Goal: Task Accomplishment & Management: Manage account settings

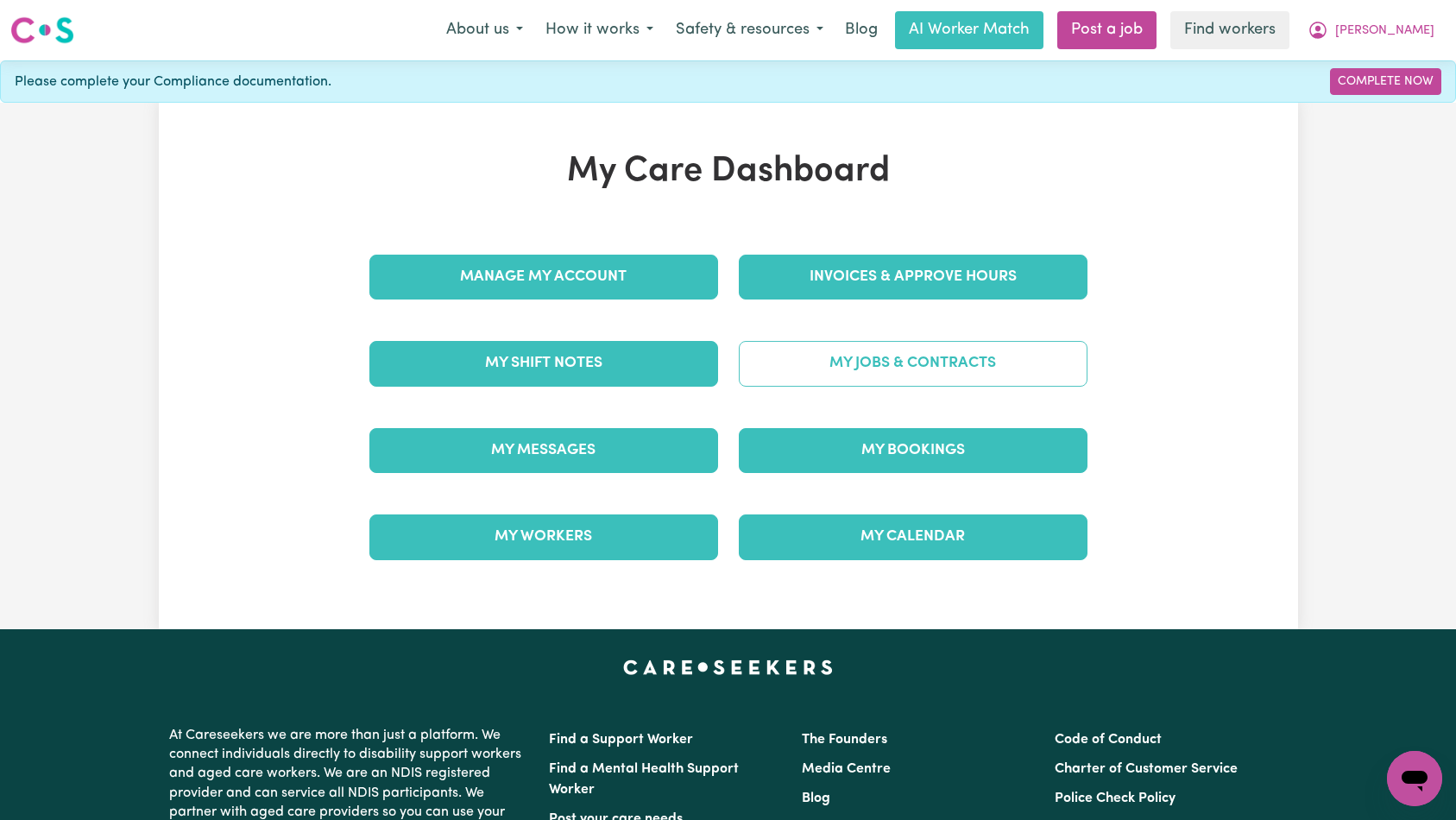
scroll to position [11, 0]
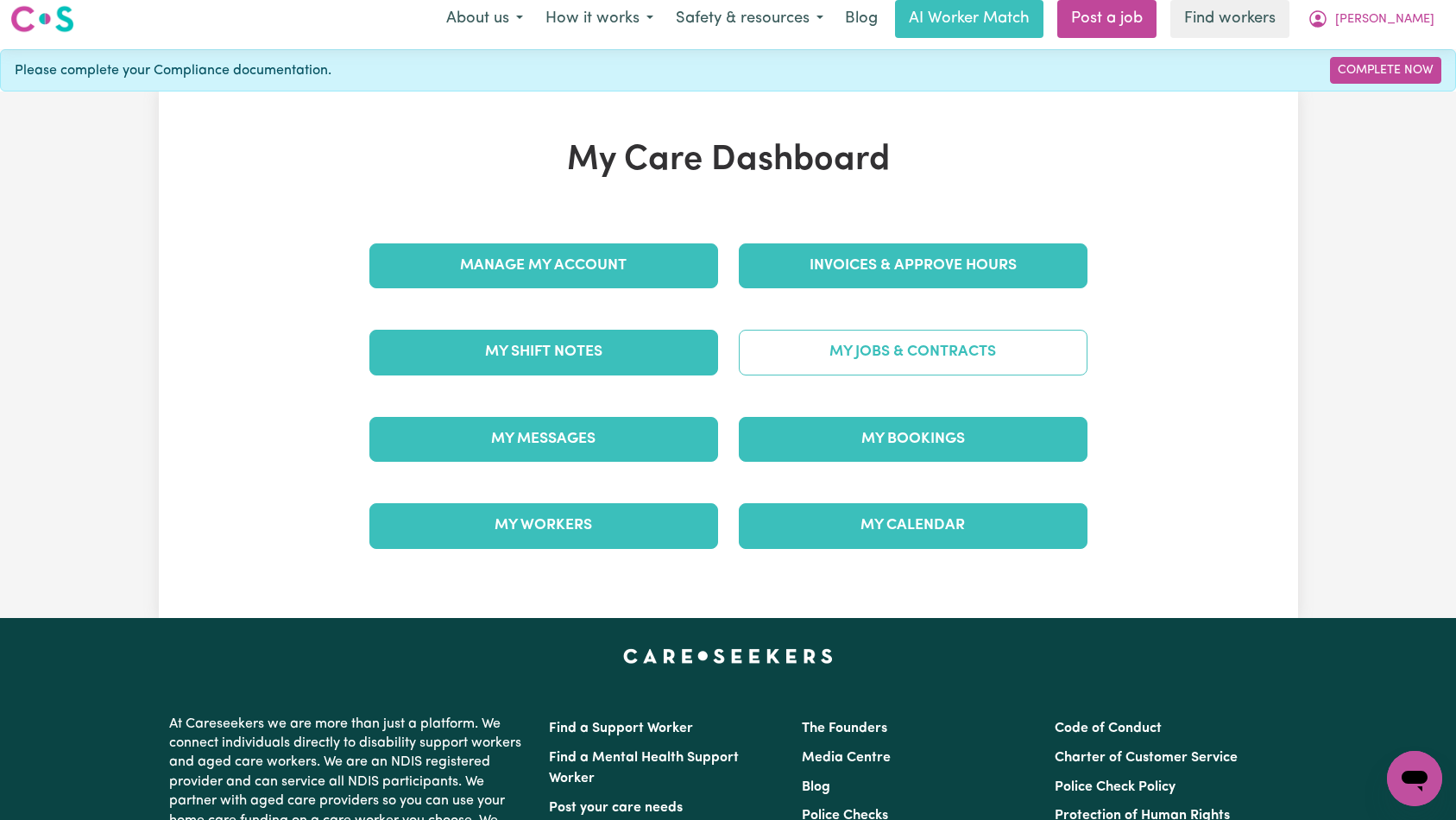
click at [869, 355] on link "My Jobs & Contracts" at bounding box center [912, 352] width 348 height 45
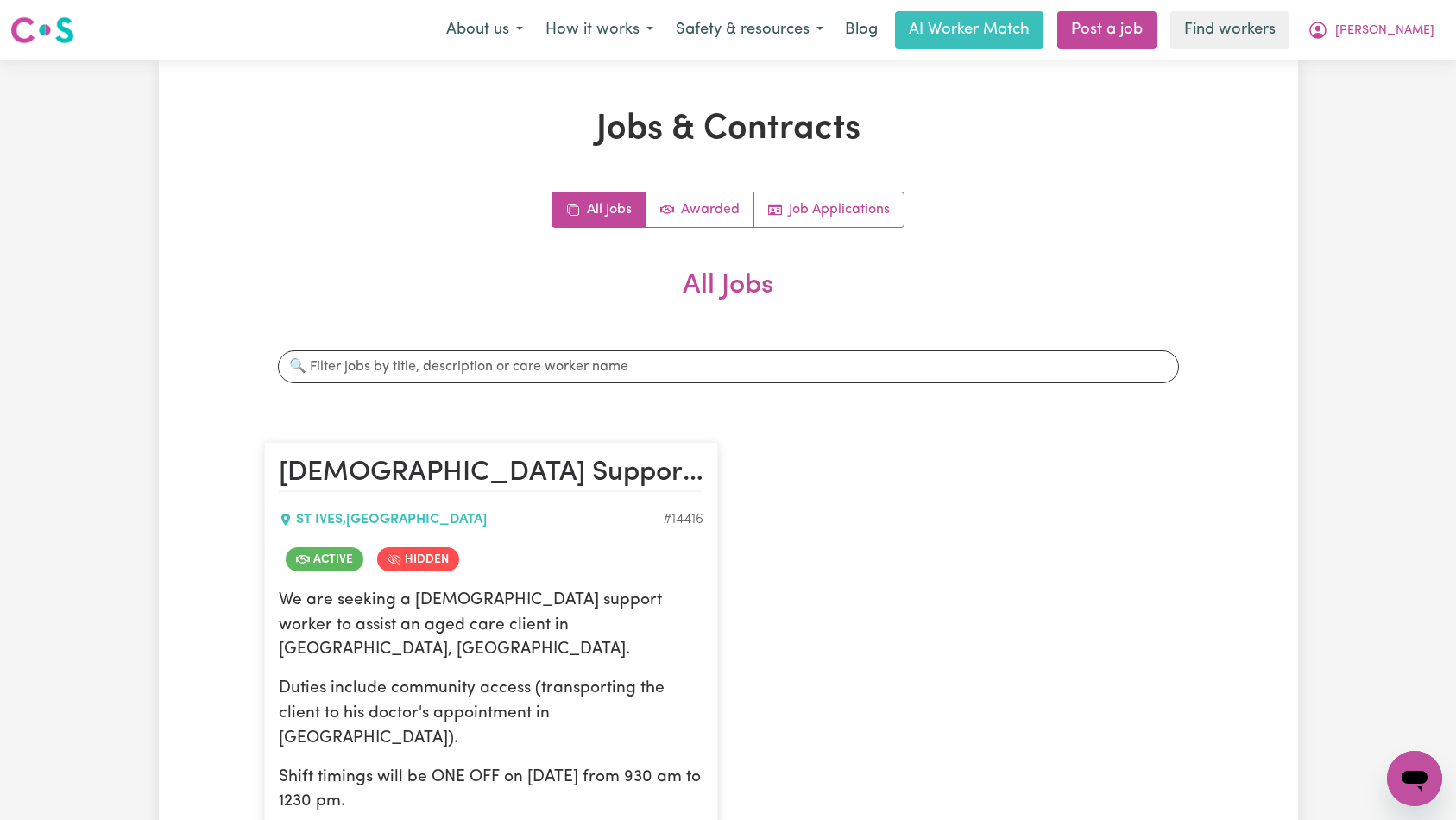
scroll to position [254, 0]
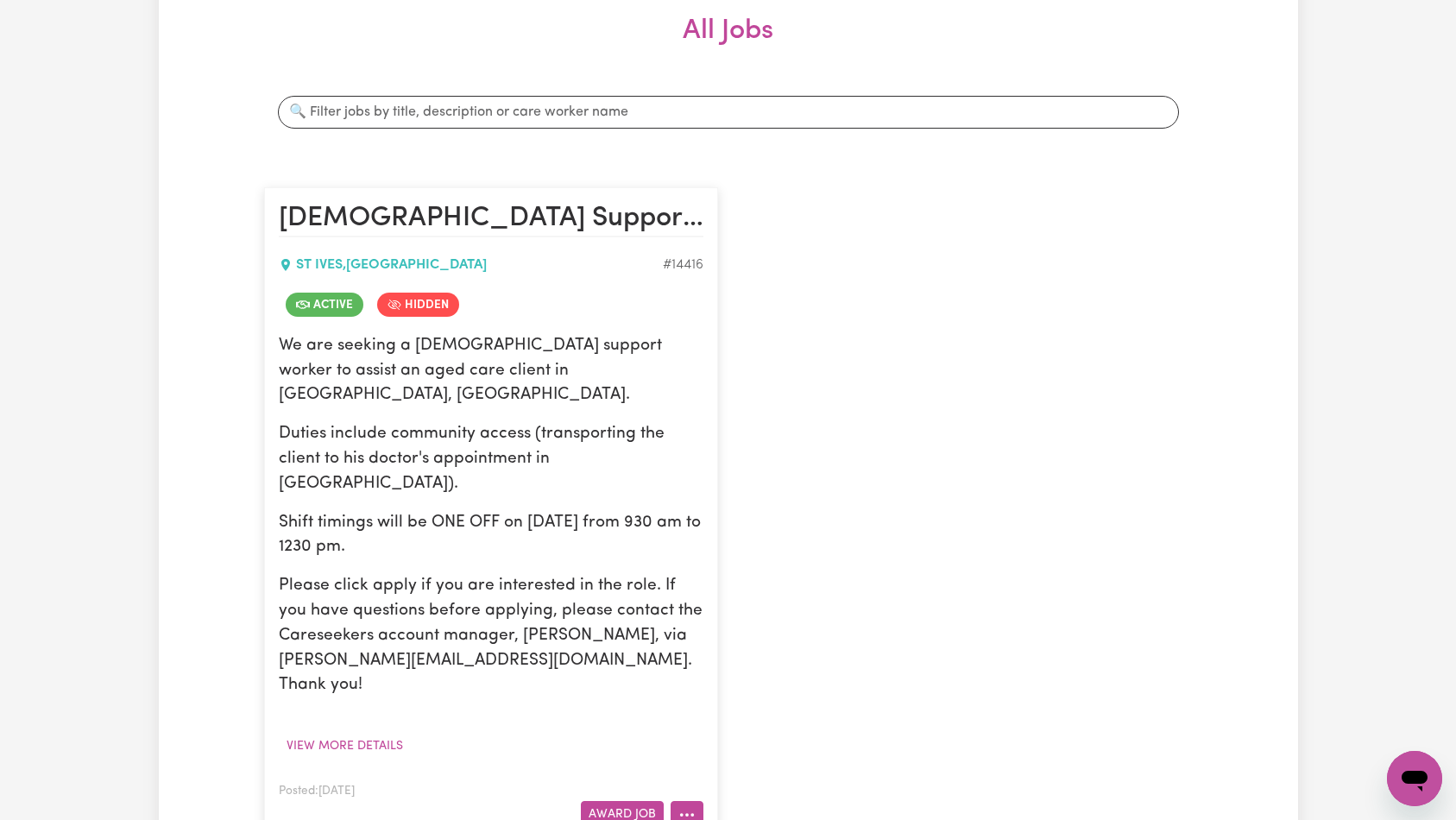
click at [689, 805] on icon "More options" at bounding box center [687, 814] width 18 height 18
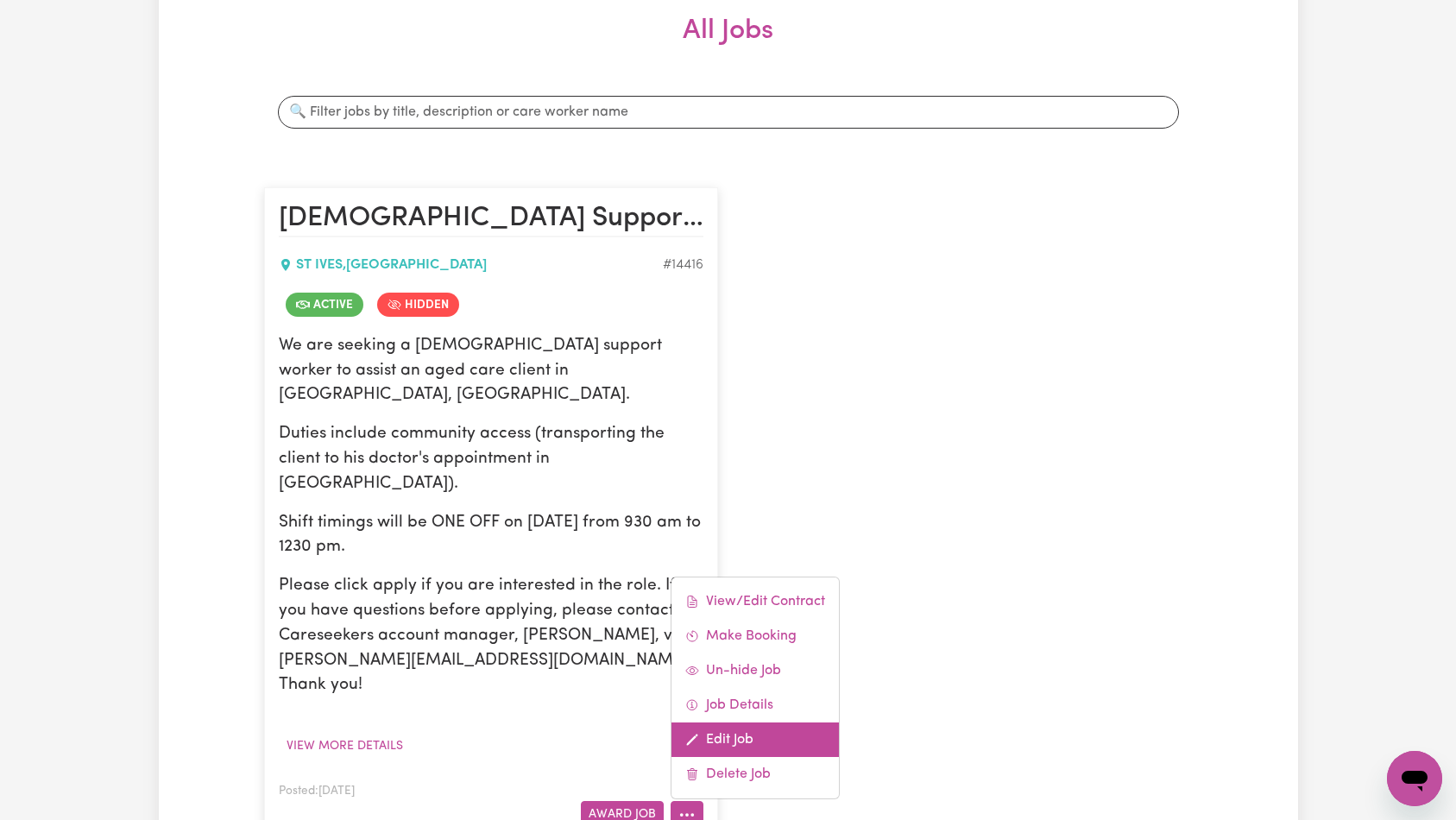
click at [752, 722] on link "Edit Job" at bounding box center [754, 739] width 168 height 34
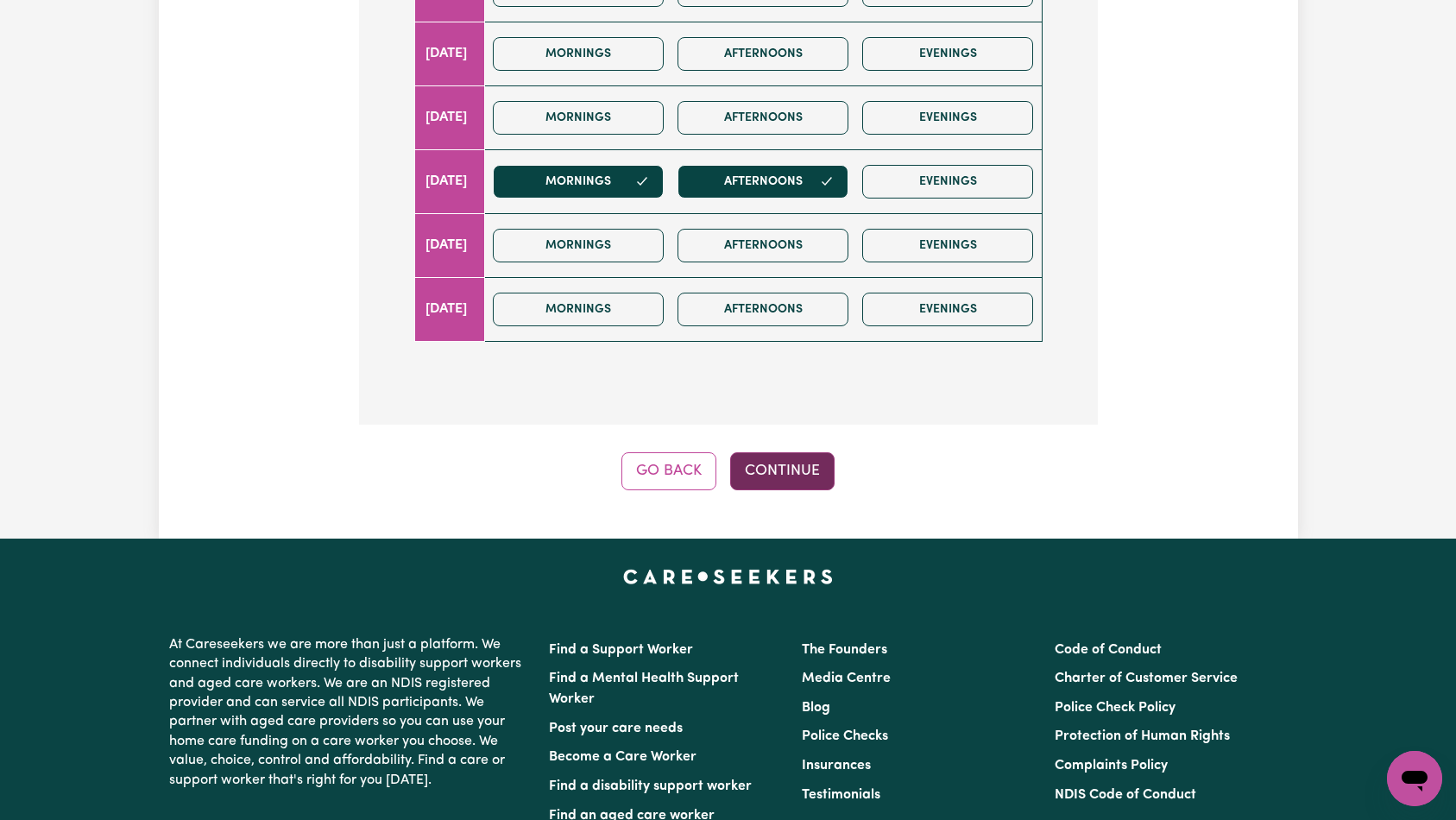
click at [811, 474] on button "Continue" at bounding box center [782, 471] width 104 height 38
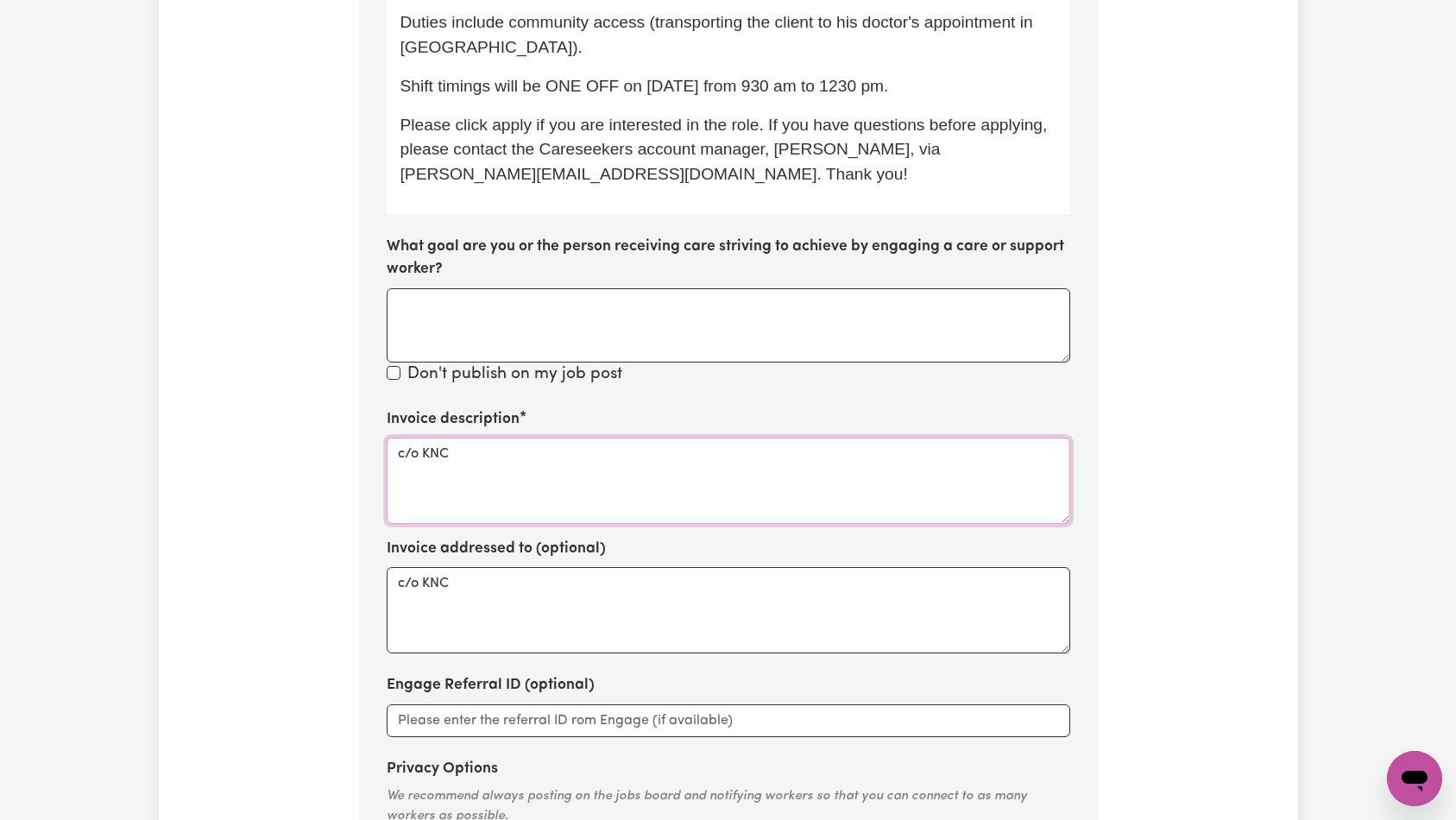
click at [689, 450] on textarea "c/o KNC" at bounding box center [728, 481] width 684 height 86
paste textarea "Domestic support and Social Support"
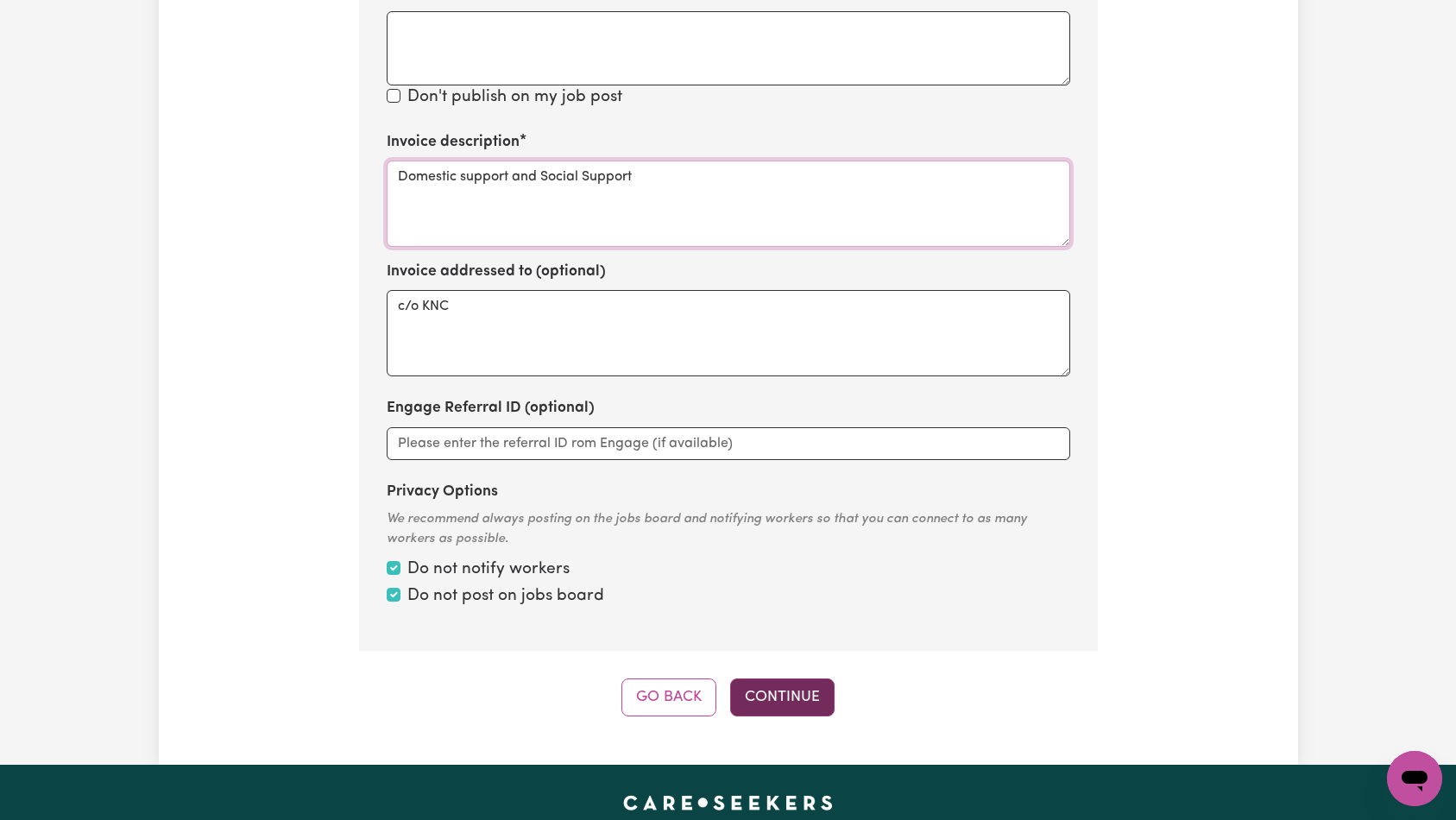
type textarea "Domestic support and Social Support"
click at [770, 678] on button "Continue" at bounding box center [782, 696] width 104 height 38
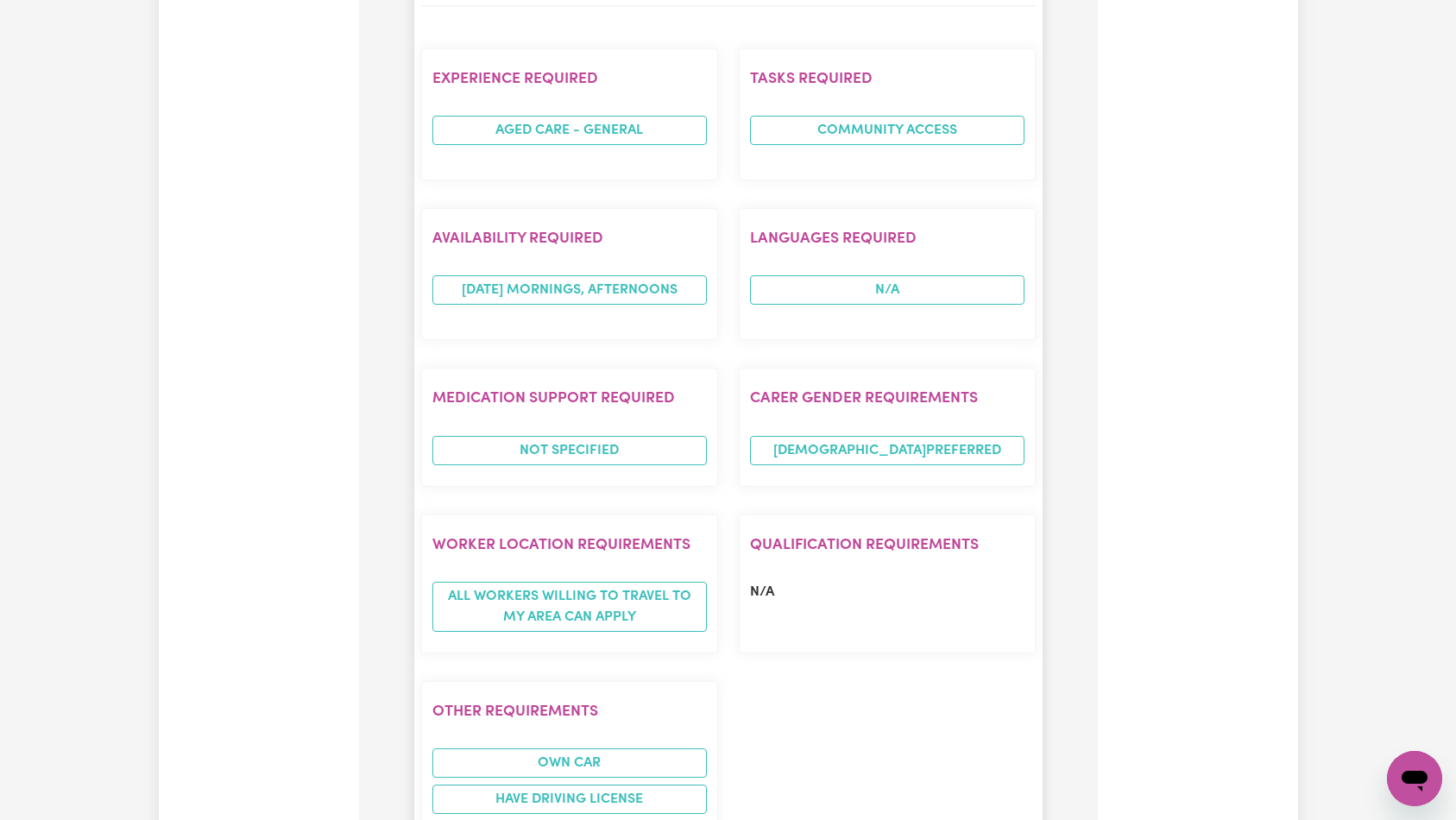
scroll to position [1590, 0]
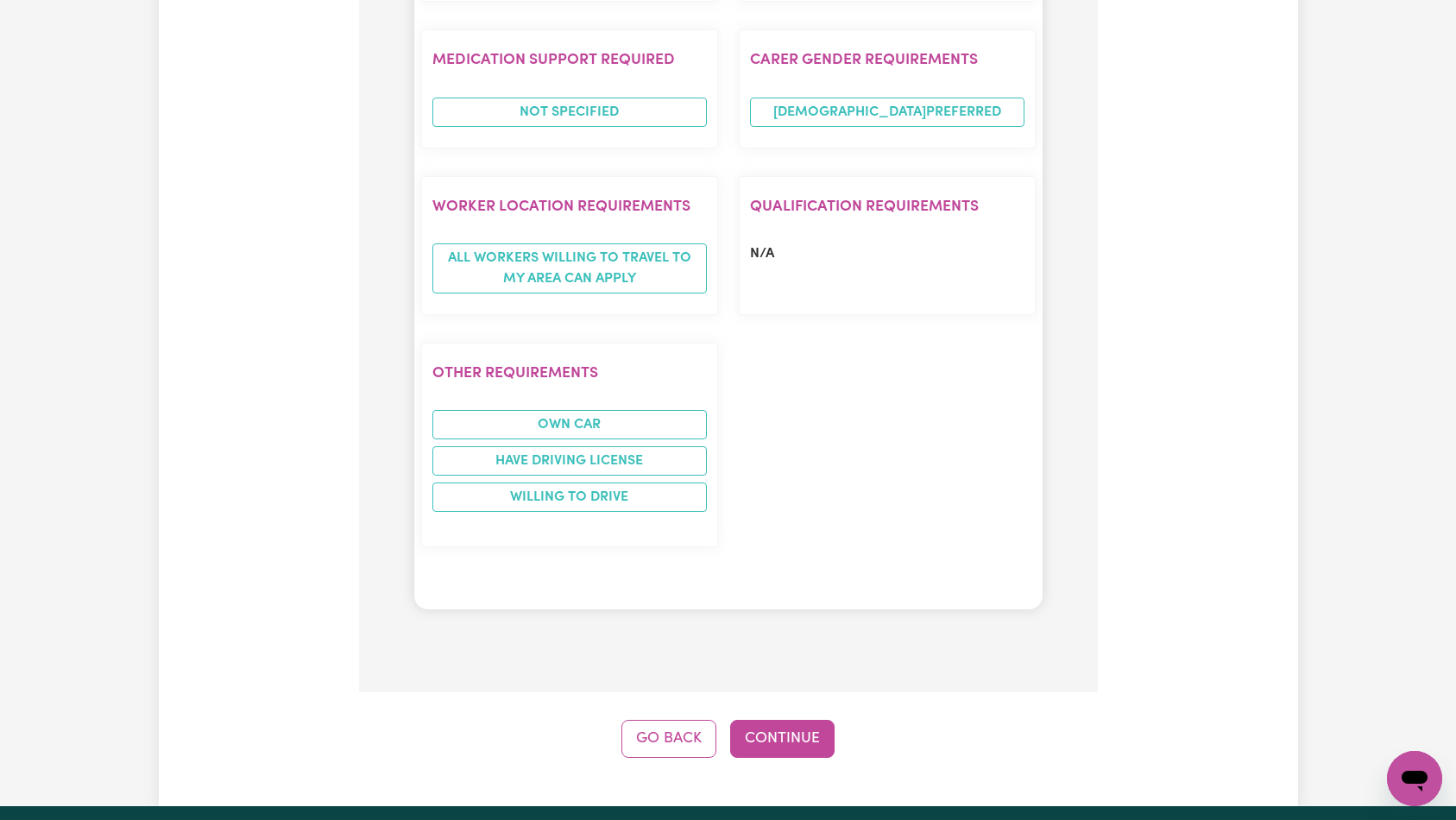
click at [786, 720] on button "Continue" at bounding box center [782, 739] width 104 height 38
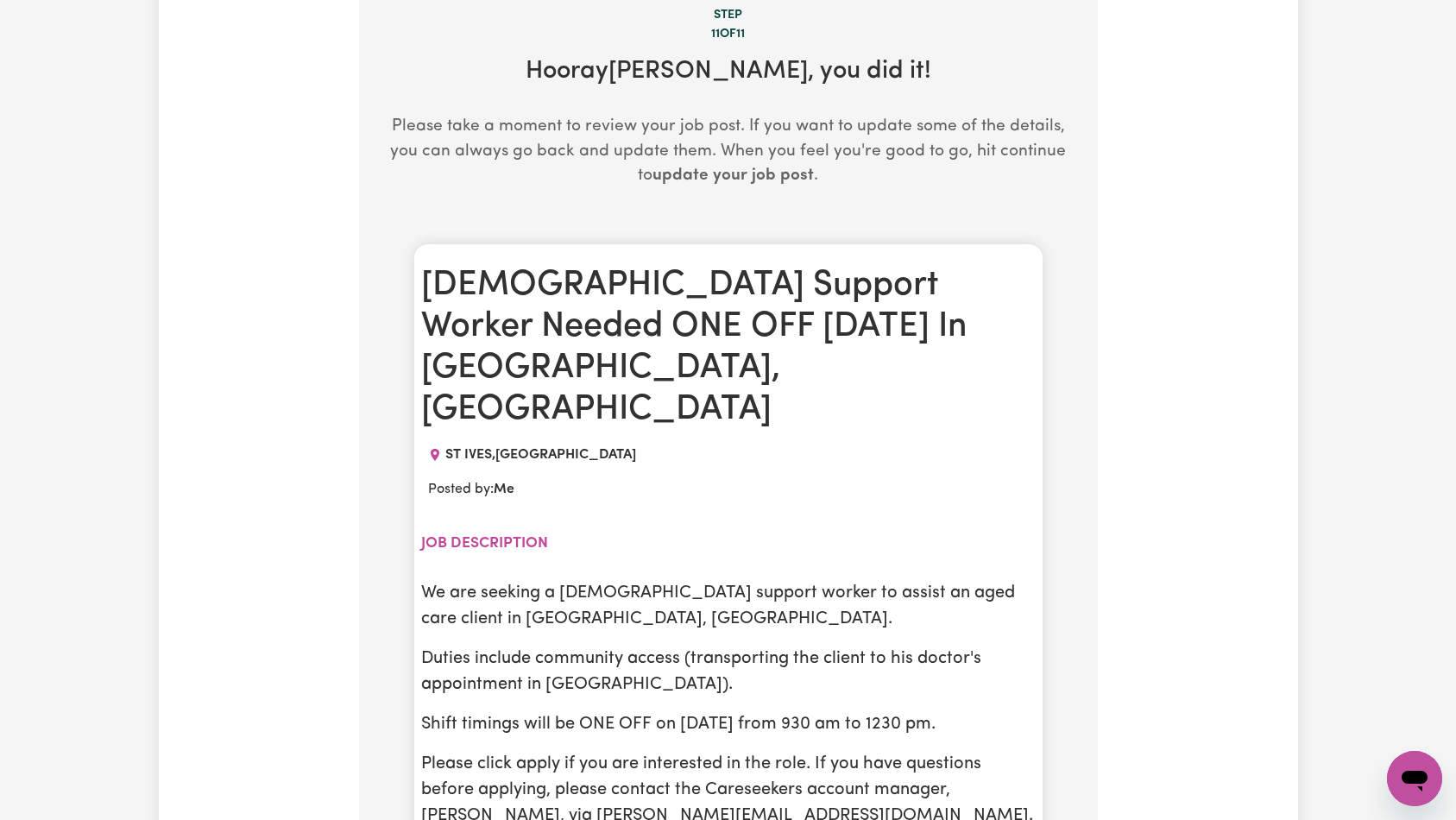
scroll to position [0, 0]
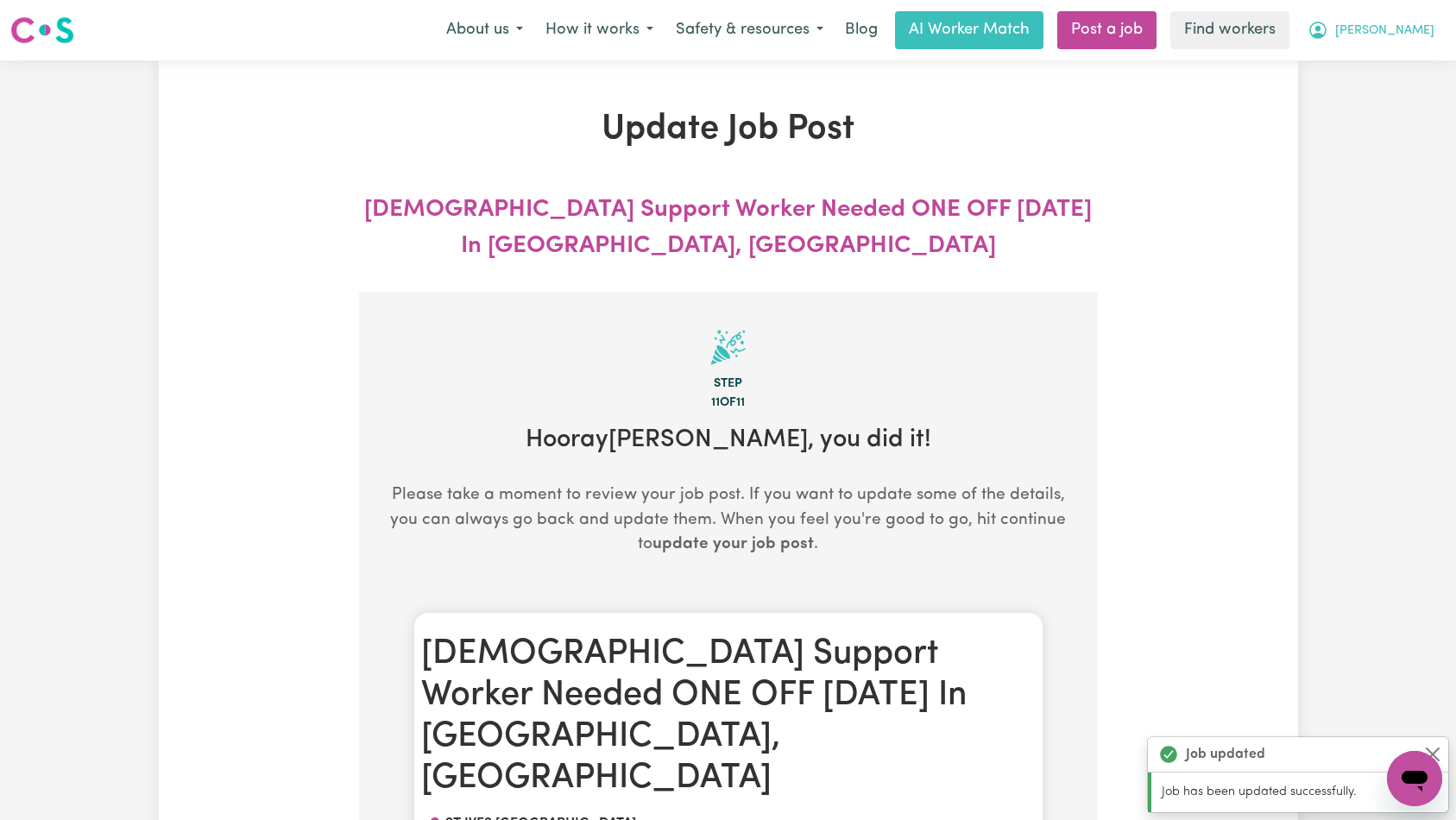
click at [1404, 32] on span "[PERSON_NAME]" at bounding box center [1384, 30] width 99 height 19
click at [1395, 97] on link "Logout" at bounding box center [1376, 98] width 136 height 32
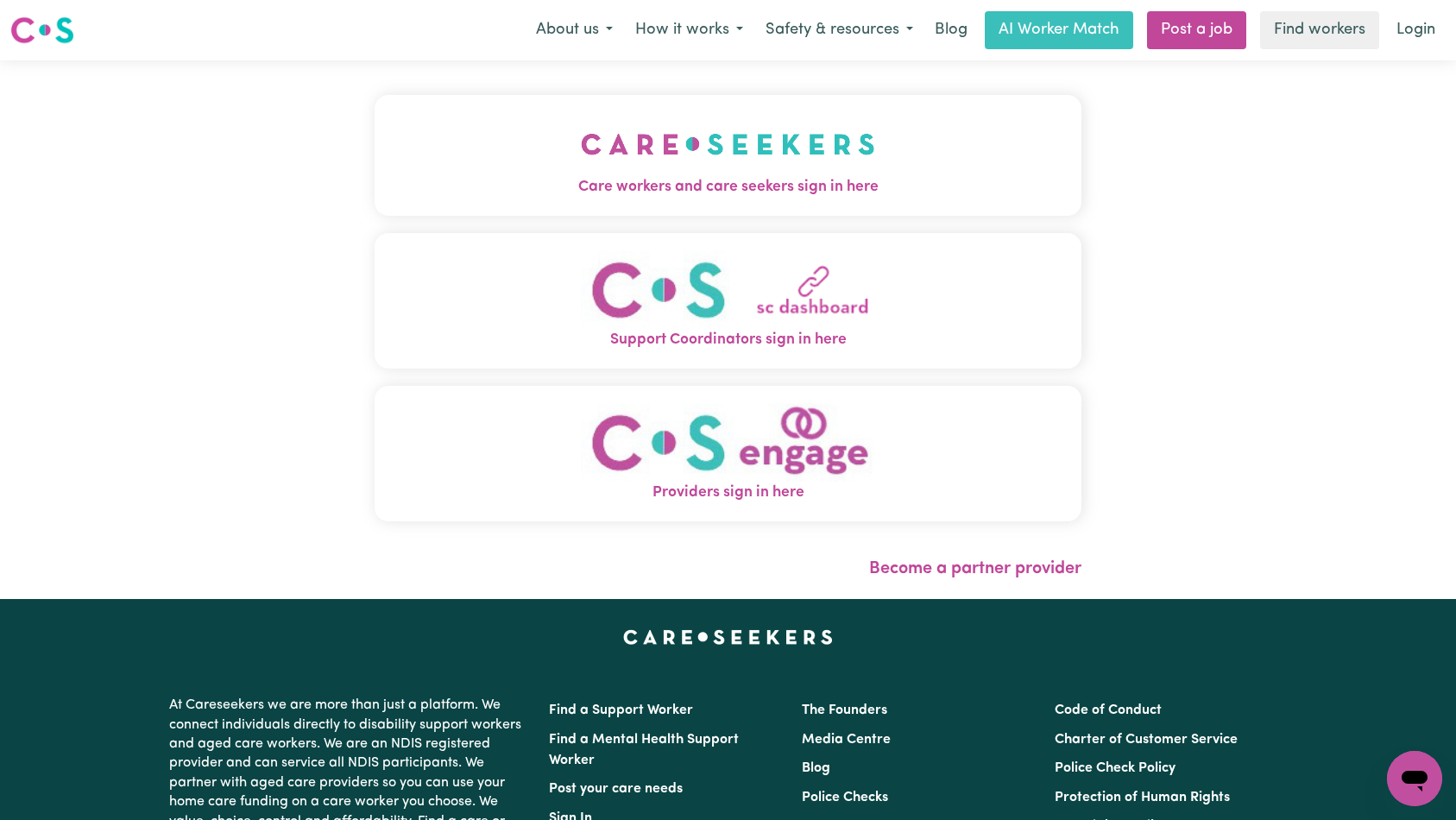
drag, startPoint x: 362, startPoint y: 136, endPoint x: 411, endPoint y: 154, distance: 52.2
click at [581, 136] on img "Care workers and care seekers sign in here" at bounding box center [728, 143] width 294 height 64
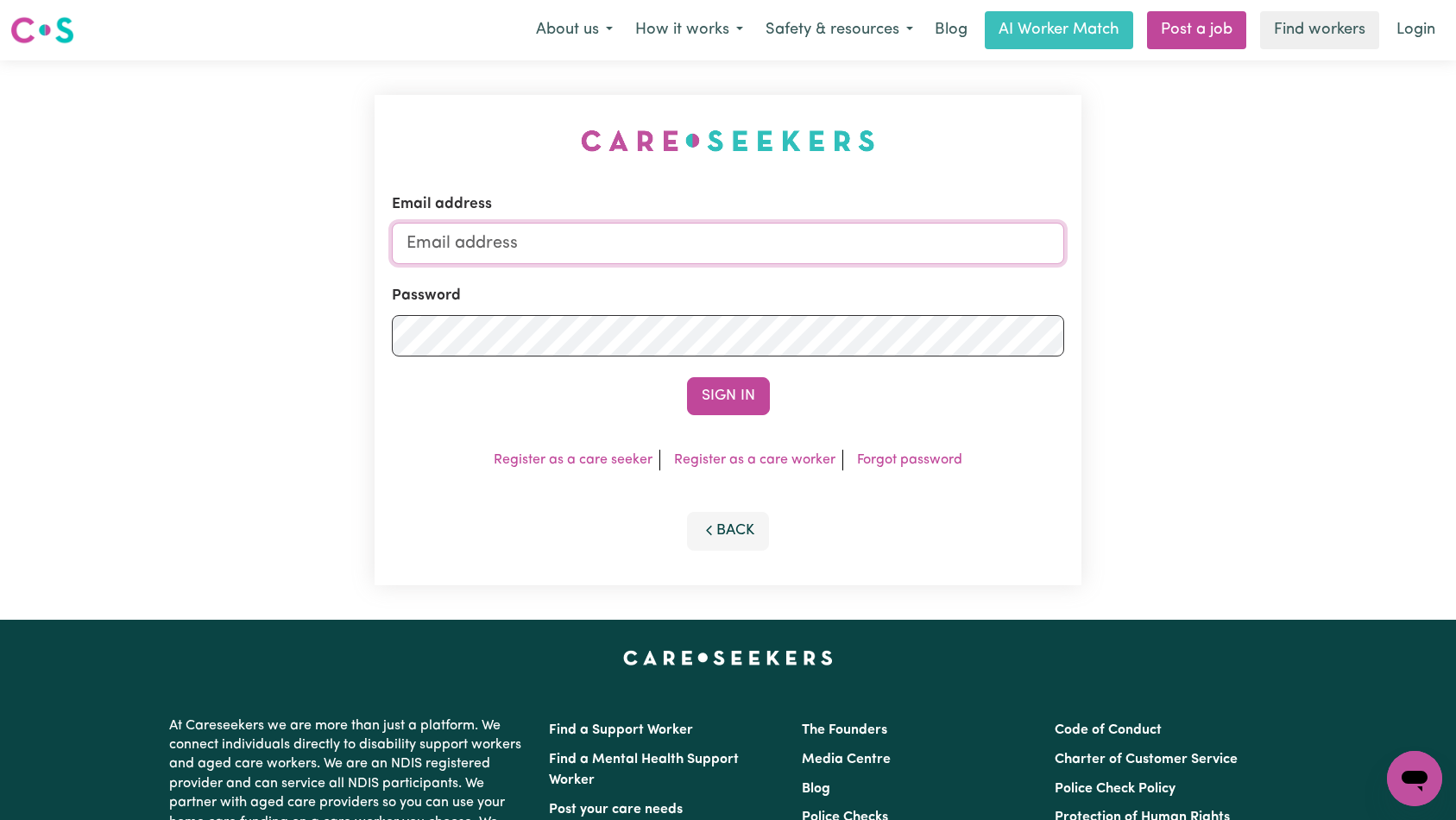
click at [755, 255] on input "Email address" at bounding box center [728, 243] width 673 height 41
type input "[EMAIL_ADDRESS][DOMAIN_NAME]"
click at [744, 417] on div "Email address [EMAIL_ADDRESS][DOMAIN_NAME] Password Sign In Register as a care …" at bounding box center [728, 340] width 707 height 490
click at [745, 402] on button "Sign In" at bounding box center [728, 395] width 82 height 38
